Goal: Task Accomplishment & Management: Manage account settings

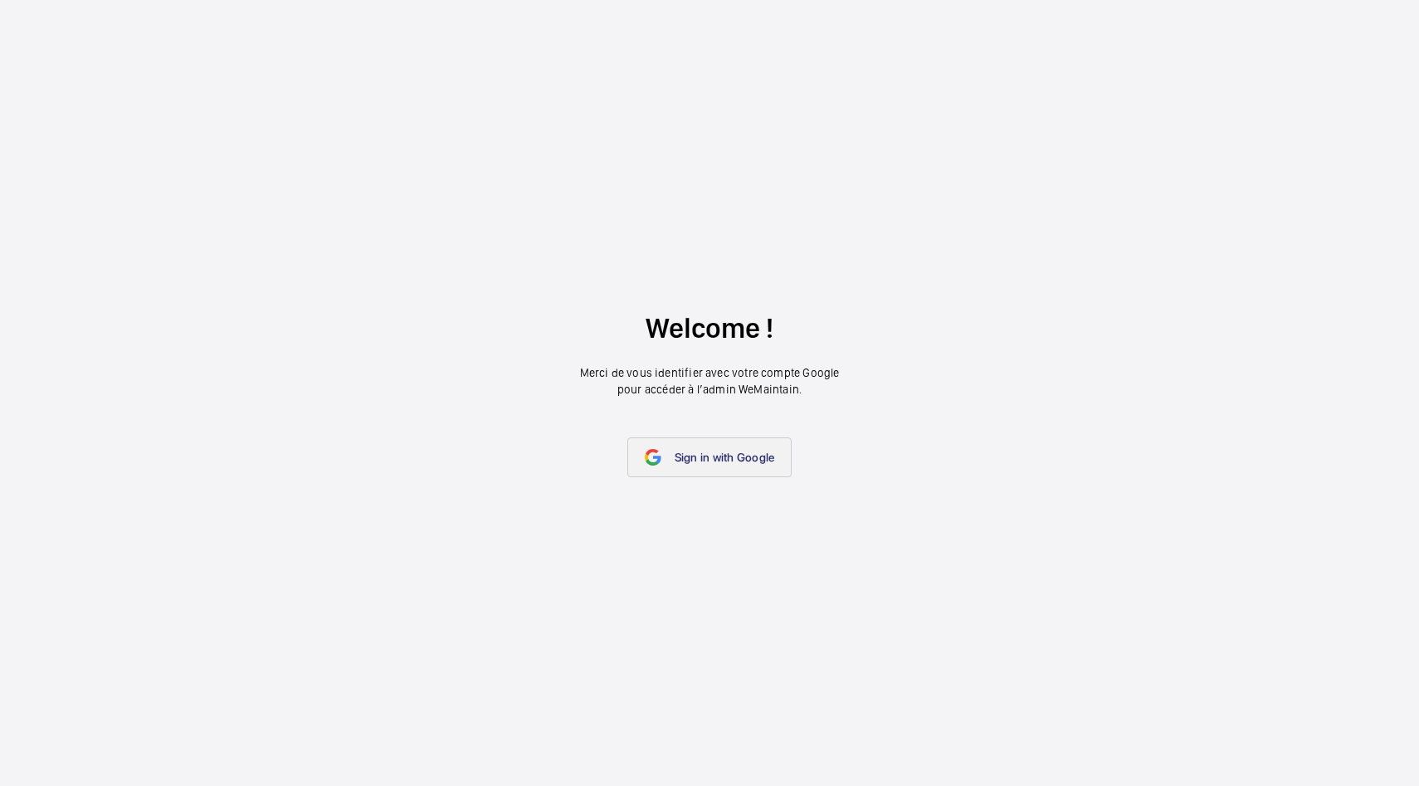
click at [735, 461] on span "Sign in with Google" at bounding box center [725, 457] width 100 height 13
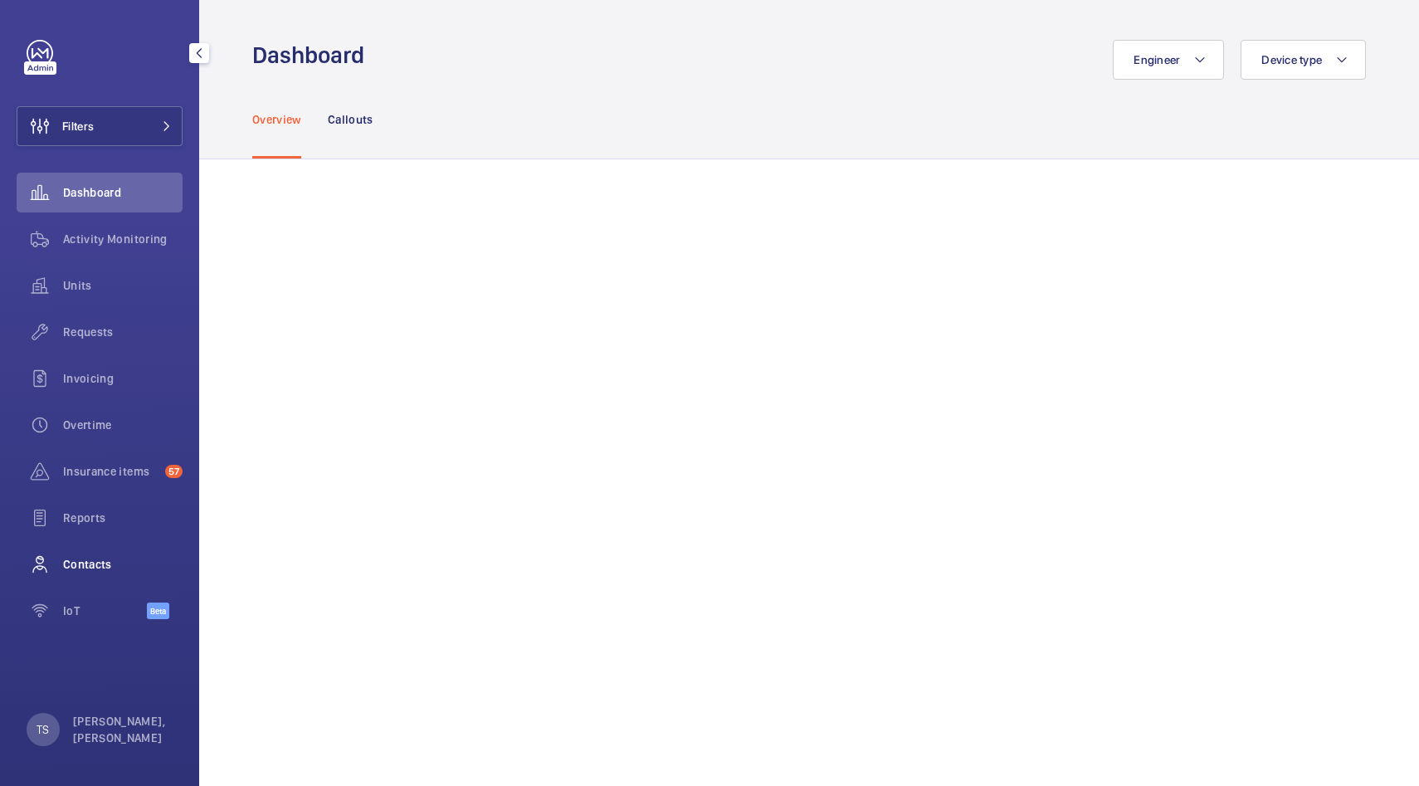
click at [109, 563] on span "Contacts" at bounding box center [123, 564] width 120 height 17
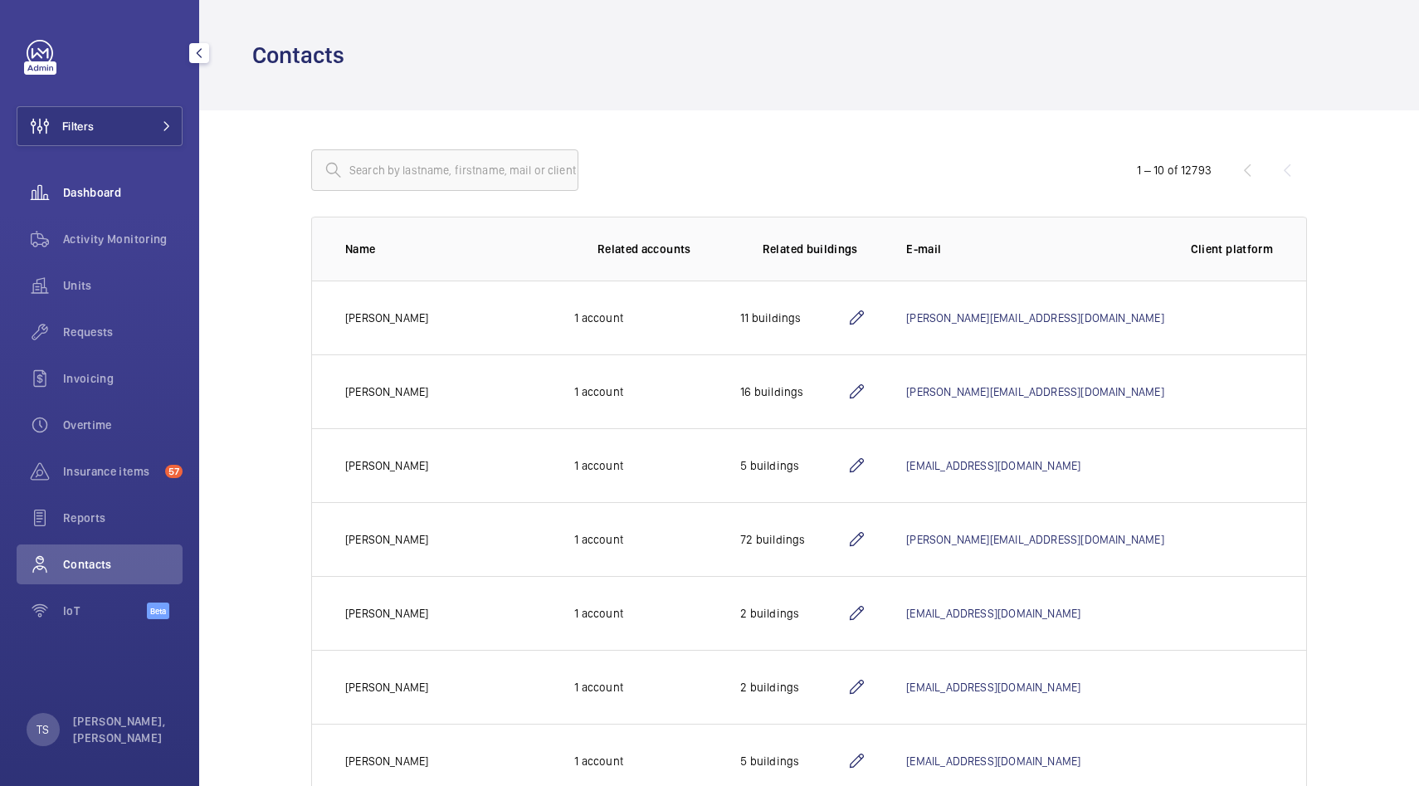
click at [107, 194] on span "Dashboard" at bounding box center [123, 192] width 120 height 17
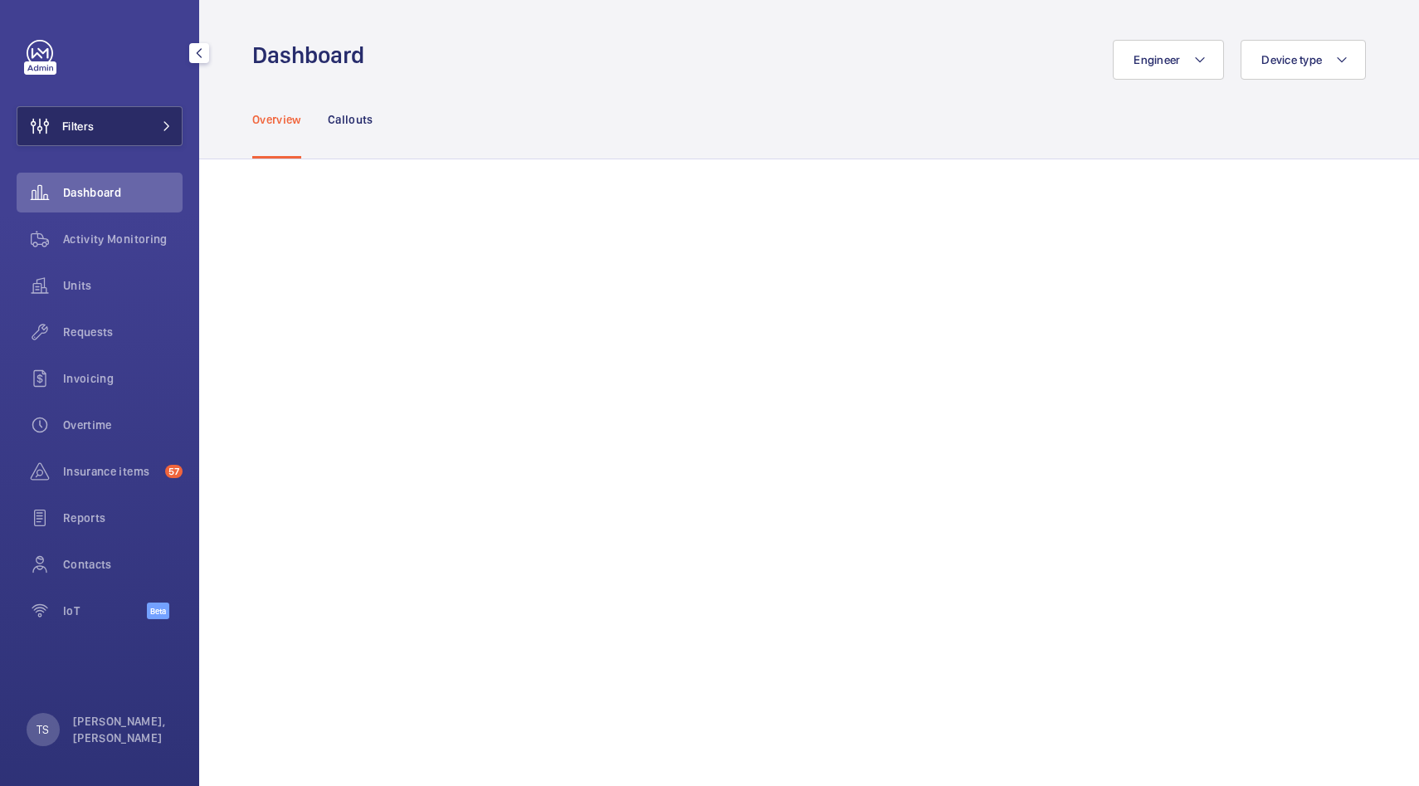
click at [120, 139] on button "Filters" at bounding box center [100, 126] width 166 height 40
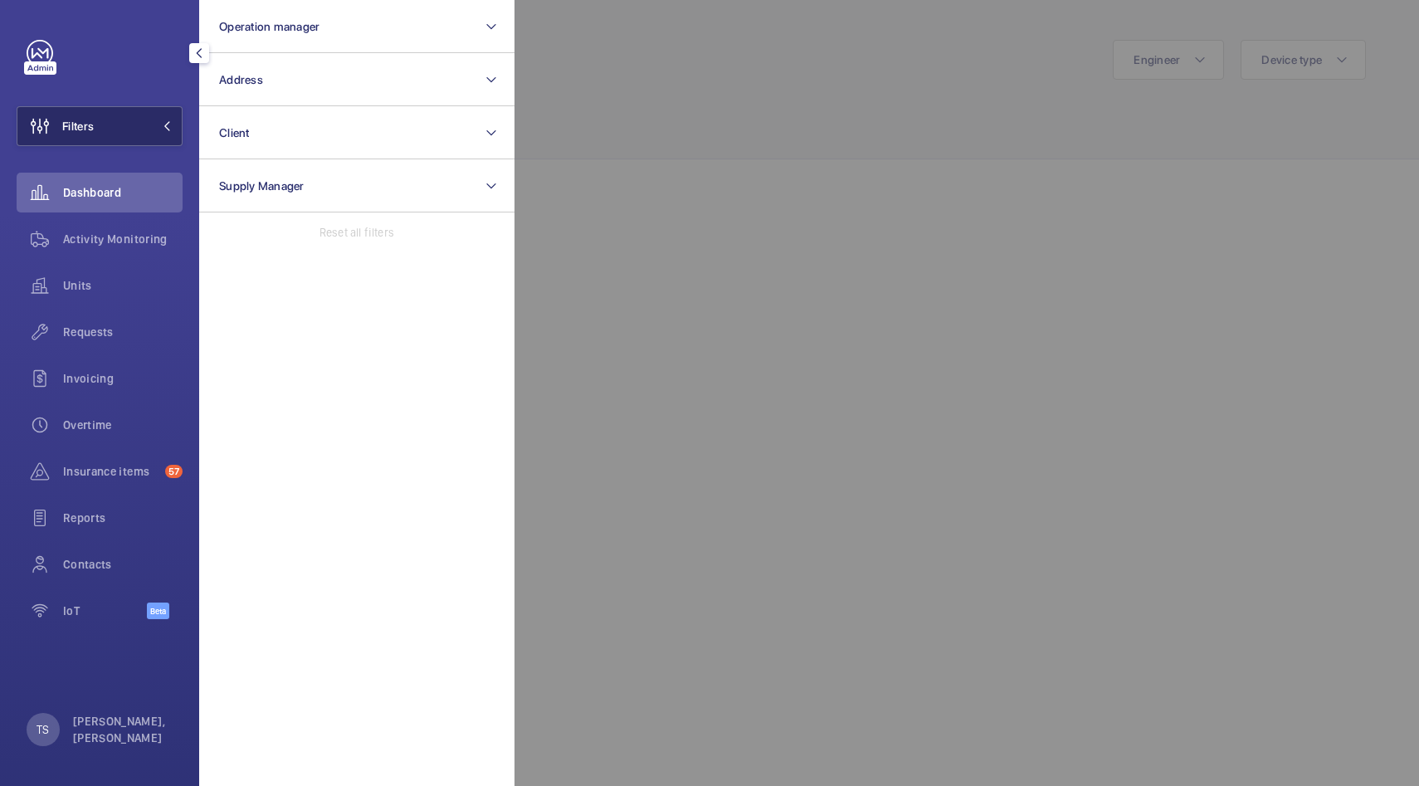
click at [120, 139] on button "Filters" at bounding box center [100, 126] width 166 height 40
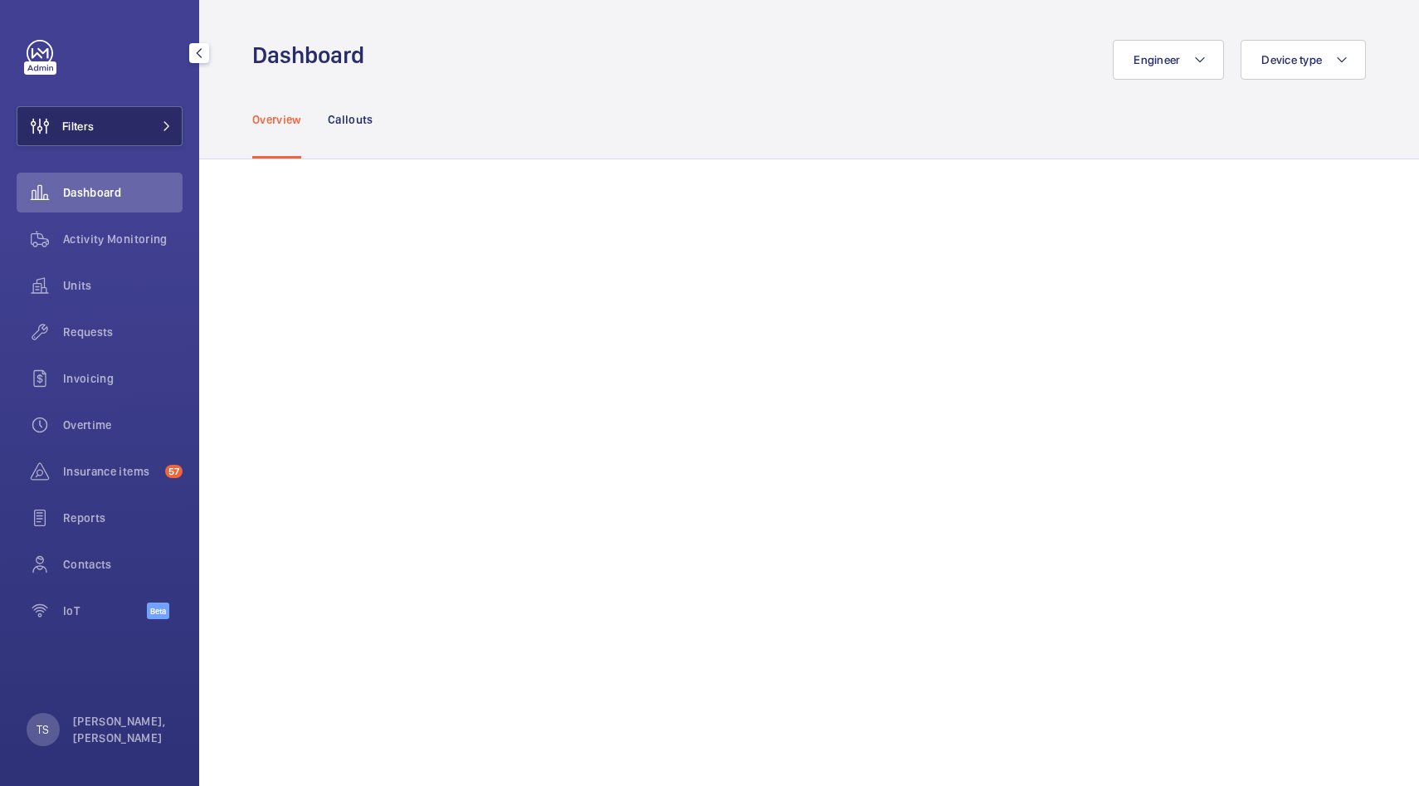
click at [120, 139] on button "Filters" at bounding box center [100, 126] width 166 height 40
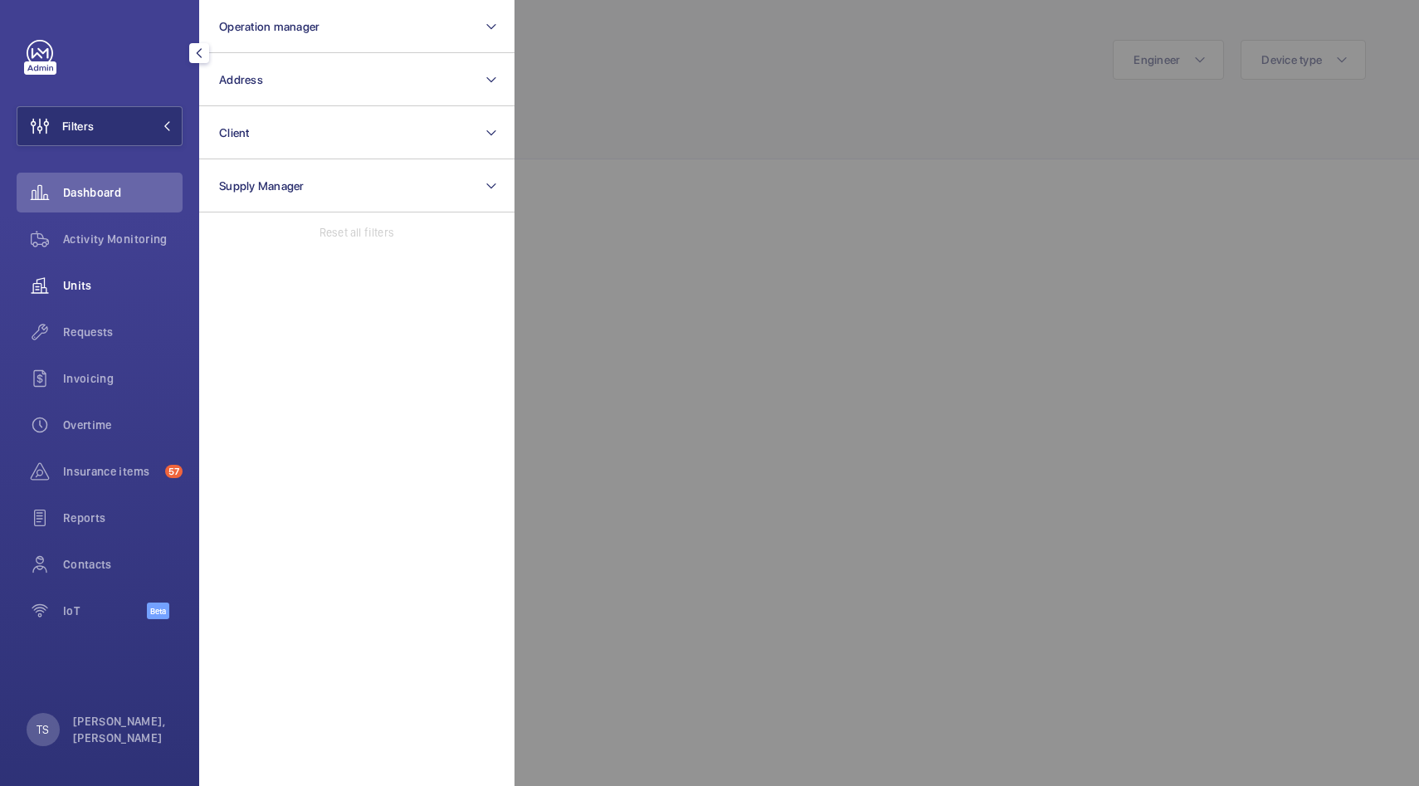
click at [112, 281] on span "Units" at bounding box center [123, 285] width 120 height 17
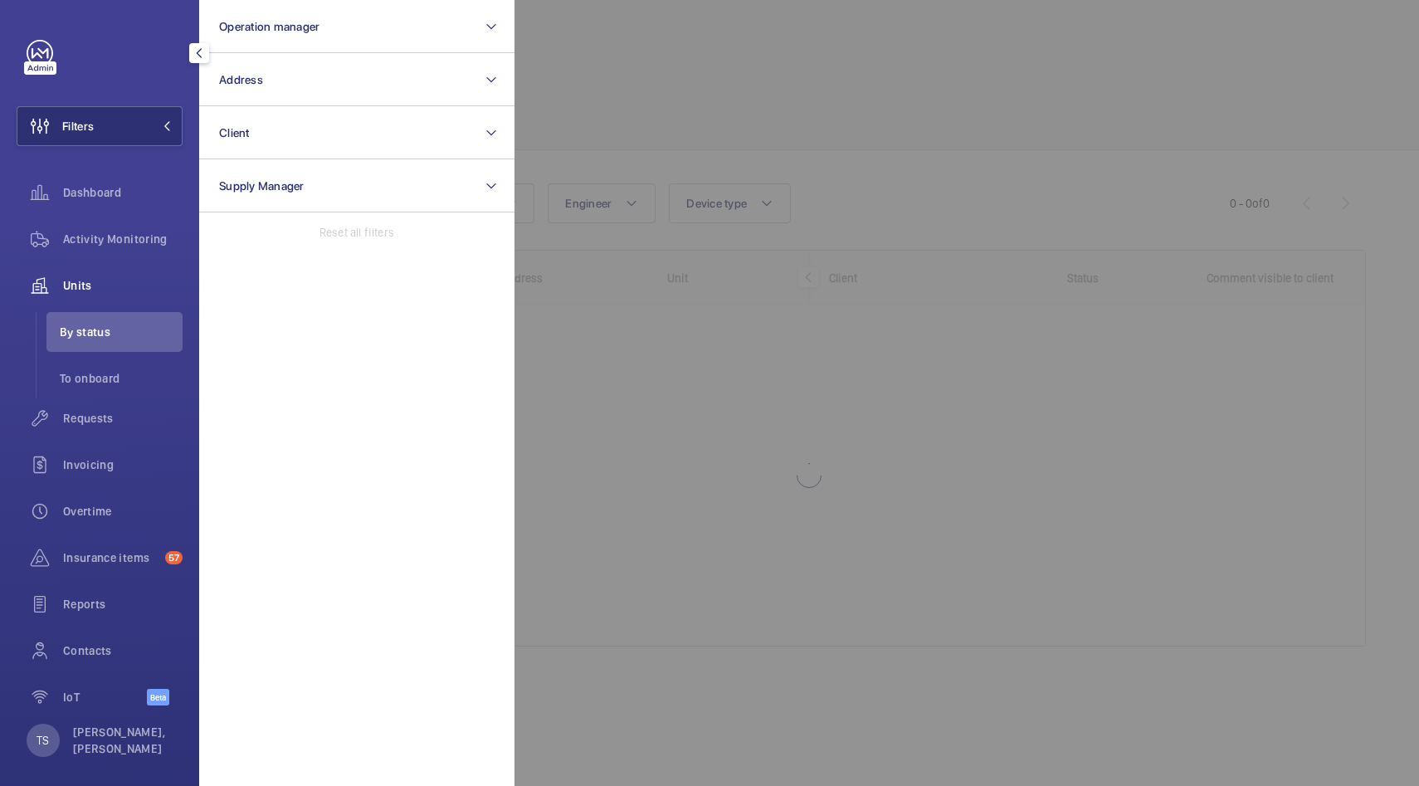
click at [632, 118] on div at bounding box center [1224, 393] width 1419 height 786
